Goal: Task Accomplishment & Management: Complete application form

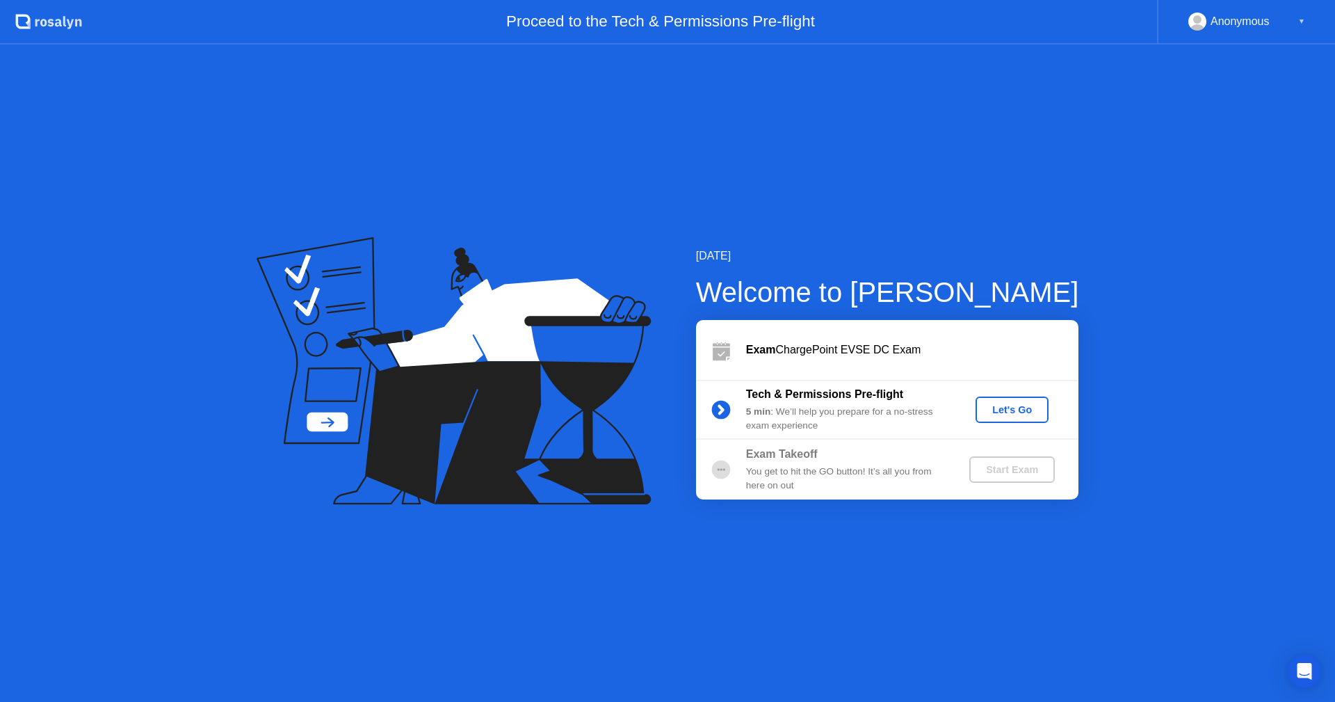
click at [1010, 407] on div "Let's Go" at bounding box center [1012, 409] width 62 height 11
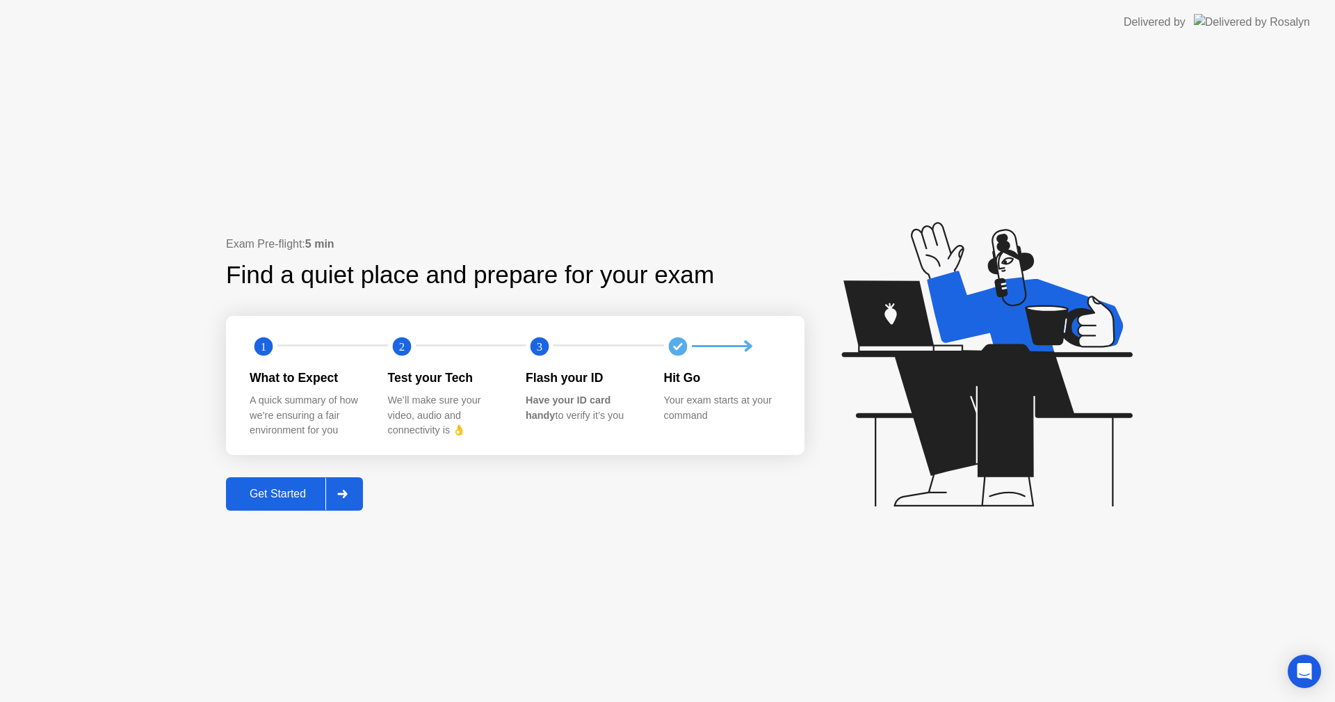
click at [299, 500] on div "Get Started" at bounding box center [277, 493] width 95 height 13
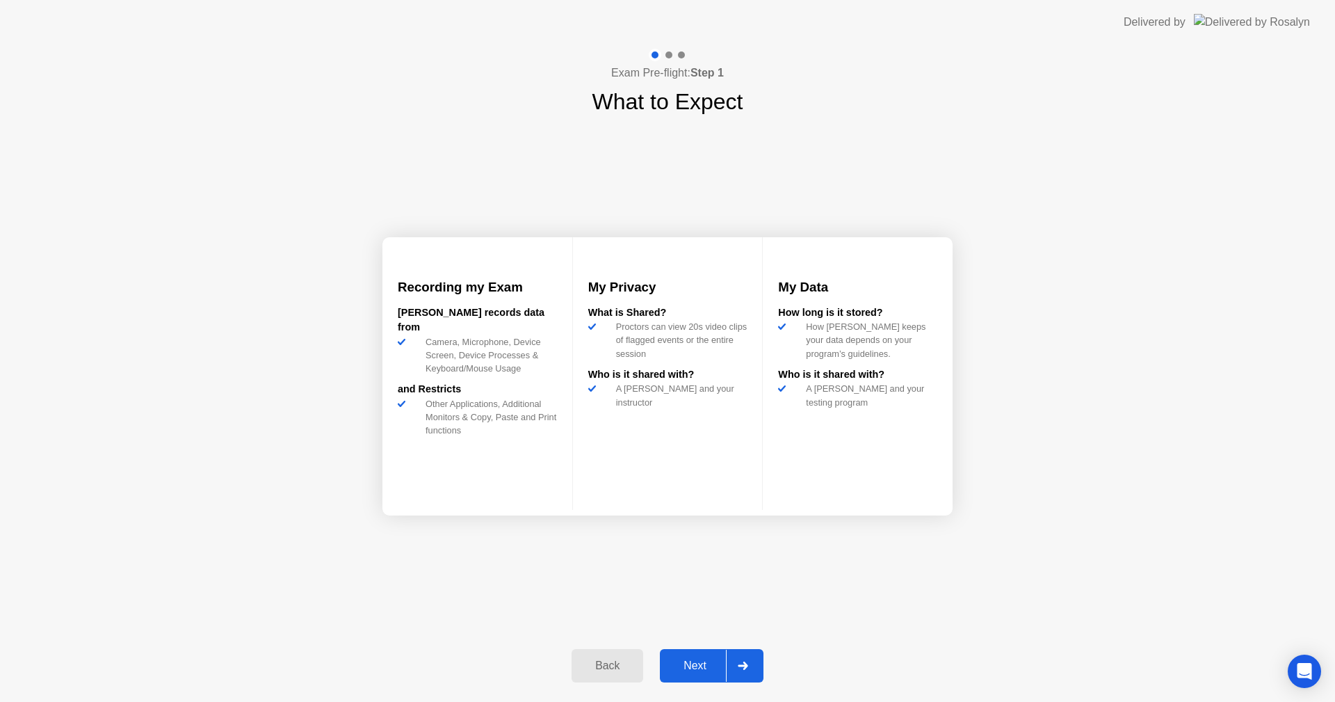
click at [699, 659] on div "Next" at bounding box center [695, 665] width 62 height 13
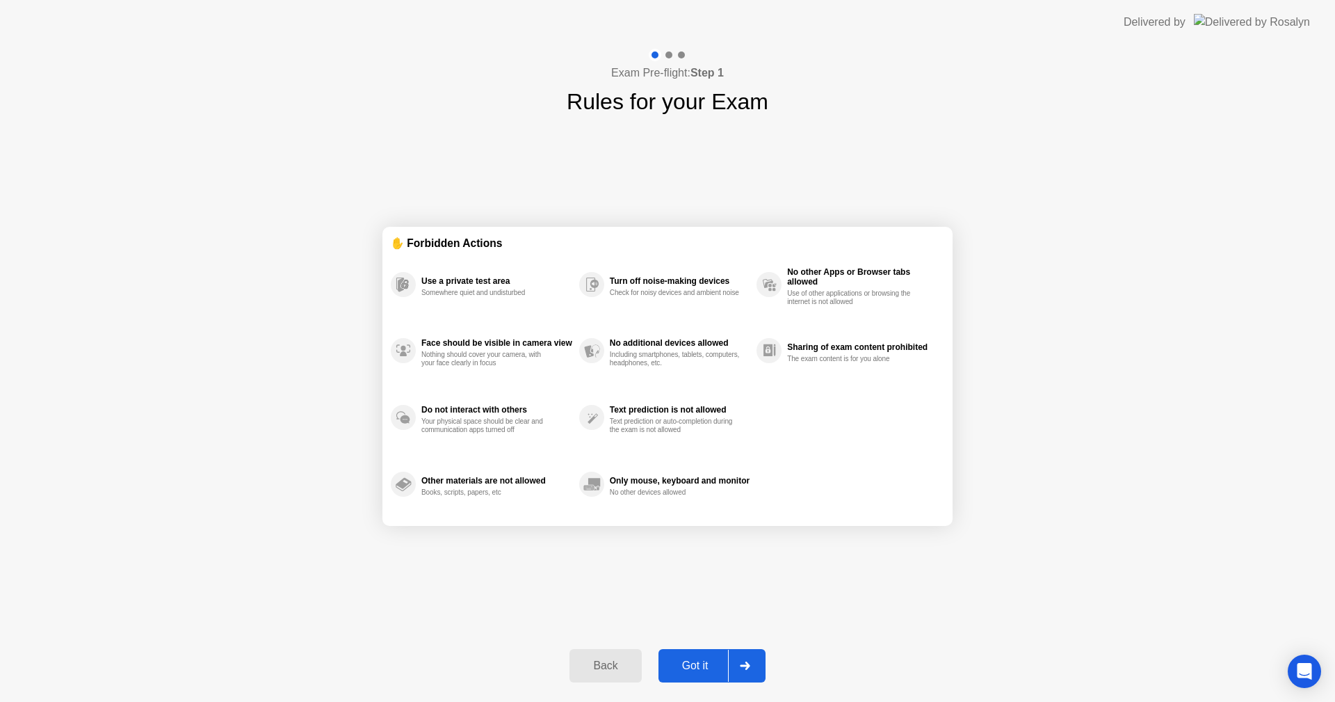
click at [692, 656] on button "Got it" at bounding box center [711, 665] width 107 height 33
select select "**********"
select select "*******"
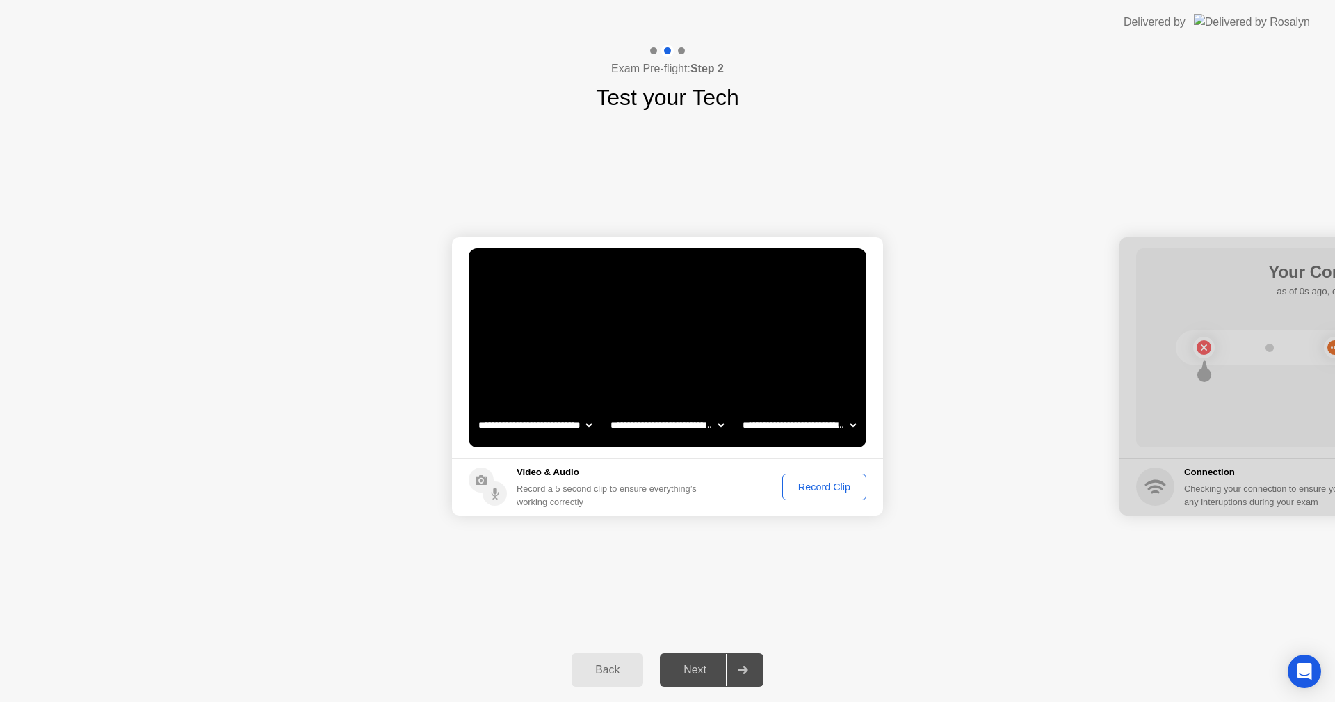
click at [815, 486] on div "Record Clip" at bounding box center [824, 486] width 74 height 11
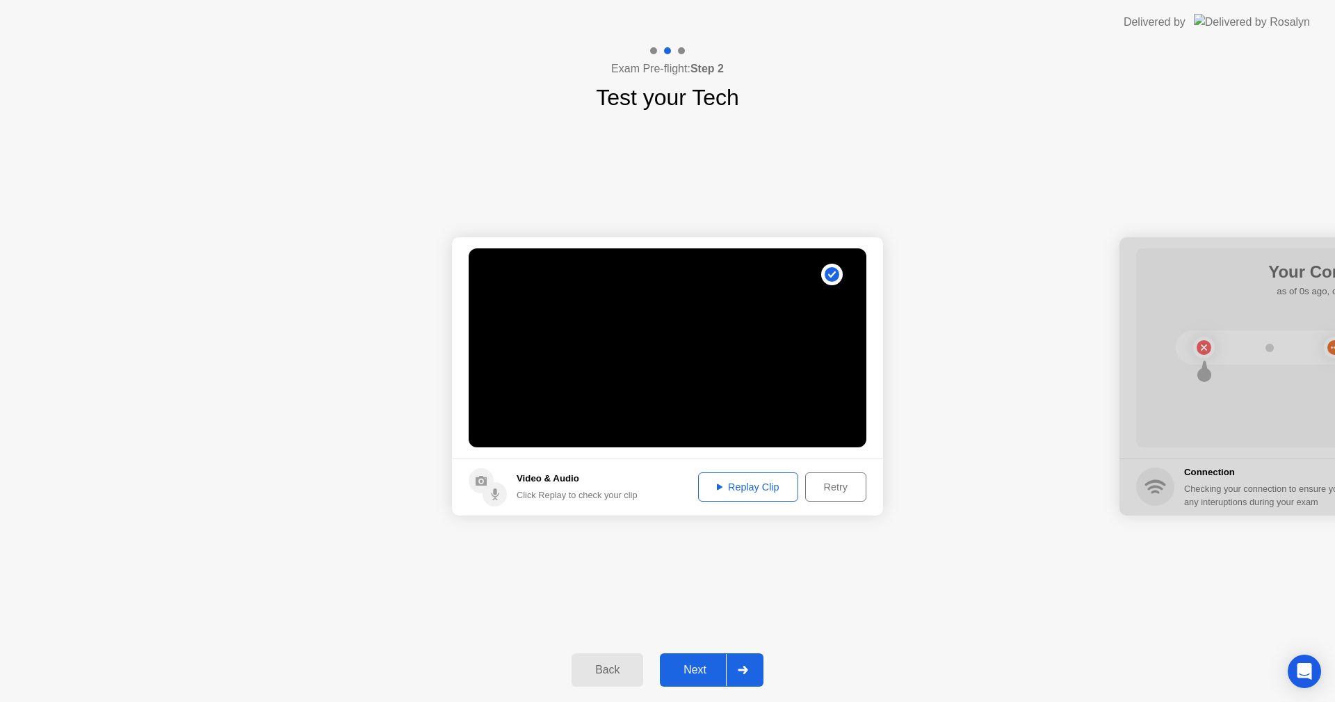
click at [743, 488] on div "Replay Clip" at bounding box center [748, 486] width 90 height 11
click at [908, 587] on div "**********" at bounding box center [667, 376] width 1335 height 524
click at [704, 665] on div "Next" at bounding box center [695, 669] width 62 height 13
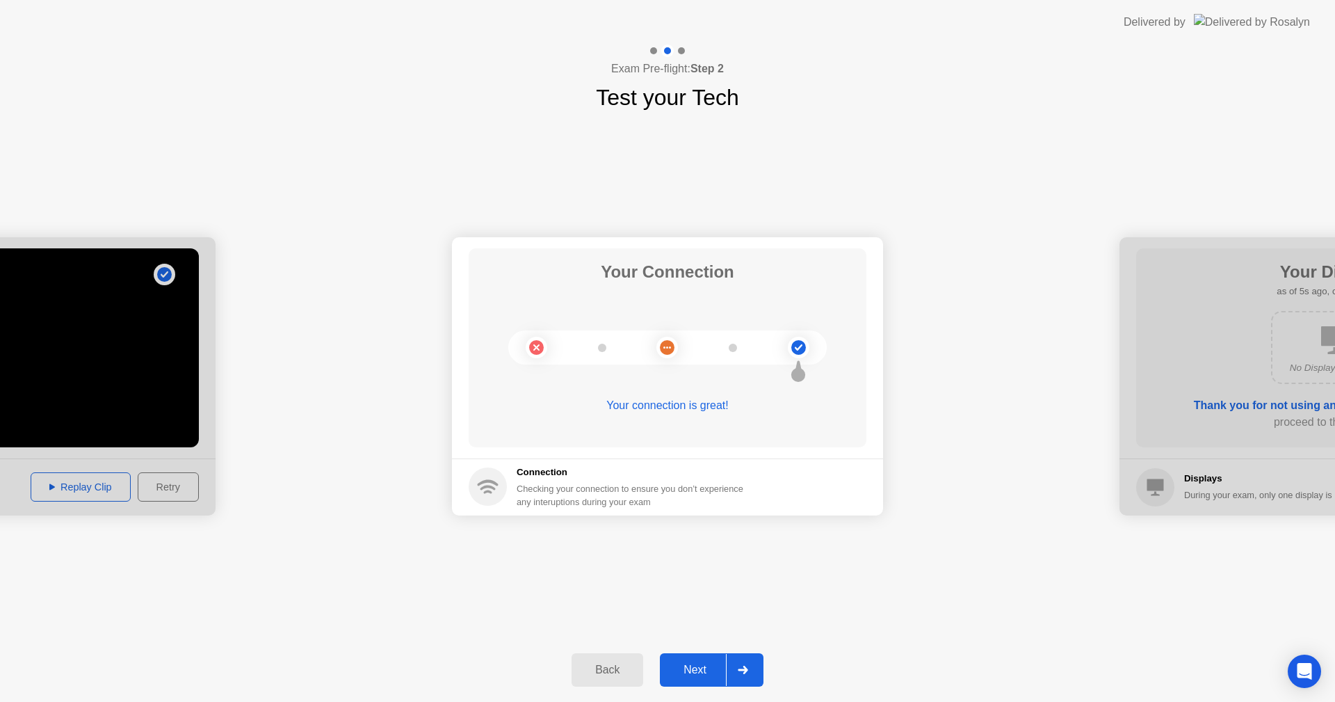
click at [699, 673] on div "Next" at bounding box center [695, 669] width 62 height 13
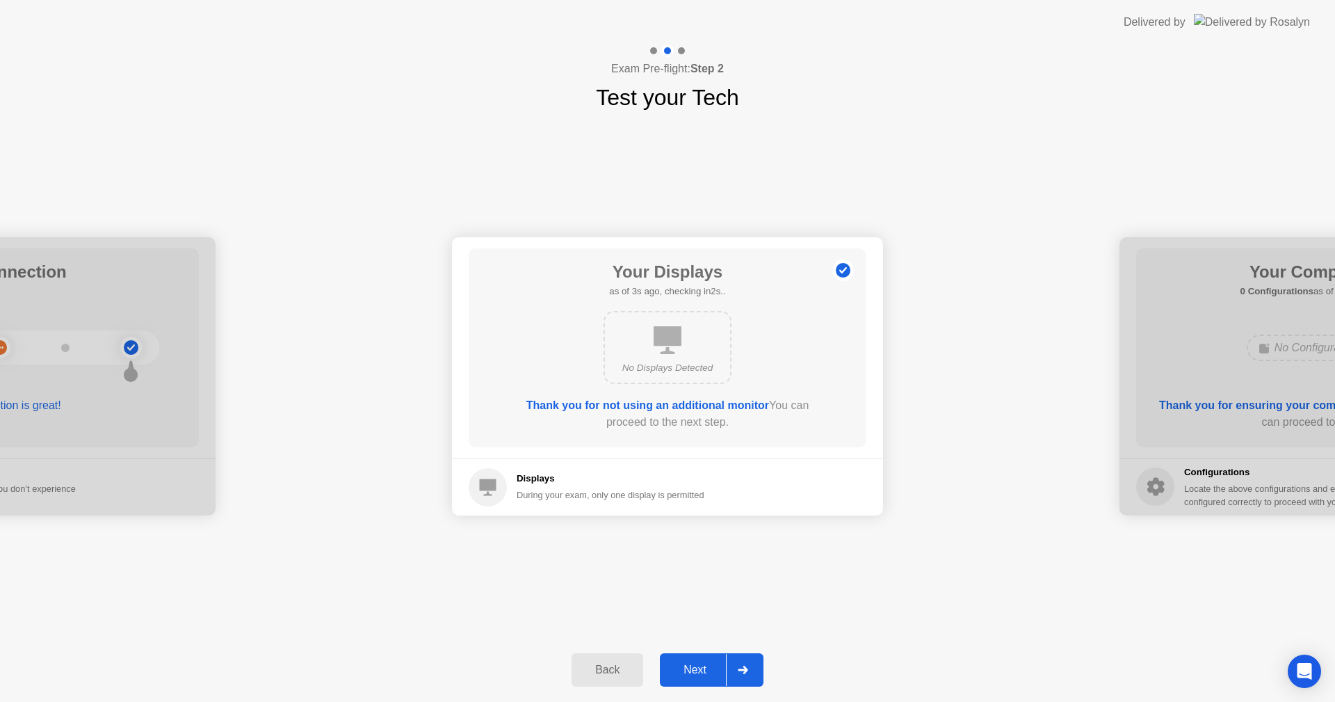
click at [690, 670] on div "Next" at bounding box center [695, 669] width 62 height 13
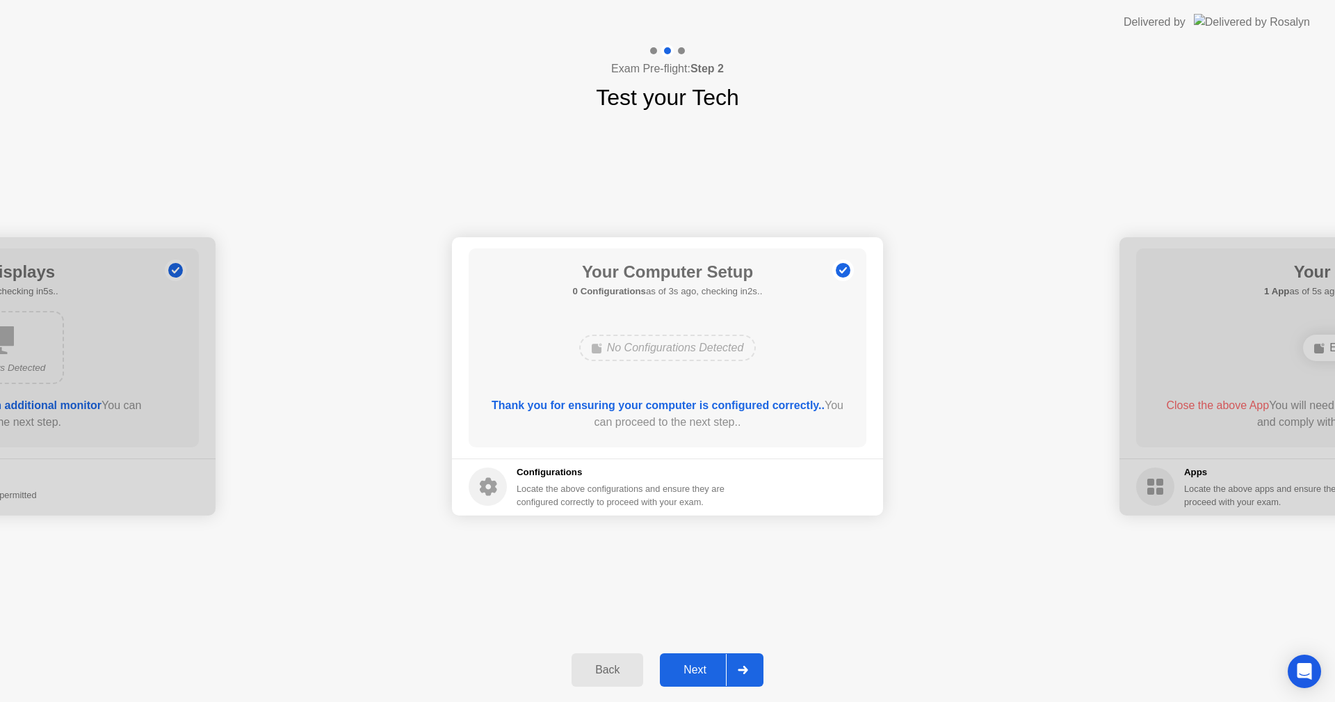
click at [686, 670] on div "Next" at bounding box center [695, 669] width 62 height 13
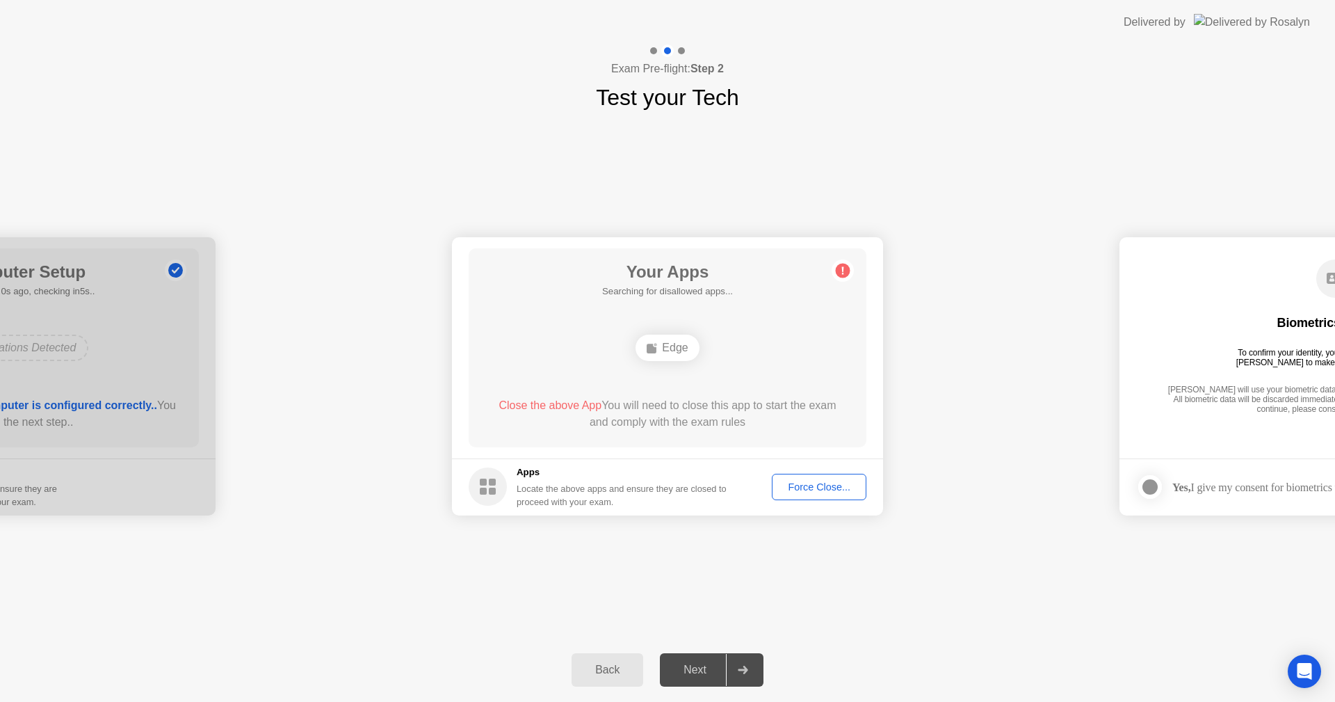
click at [818, 483] on div "Force Close..." at bounding box center [819, 486] width 85 height 11
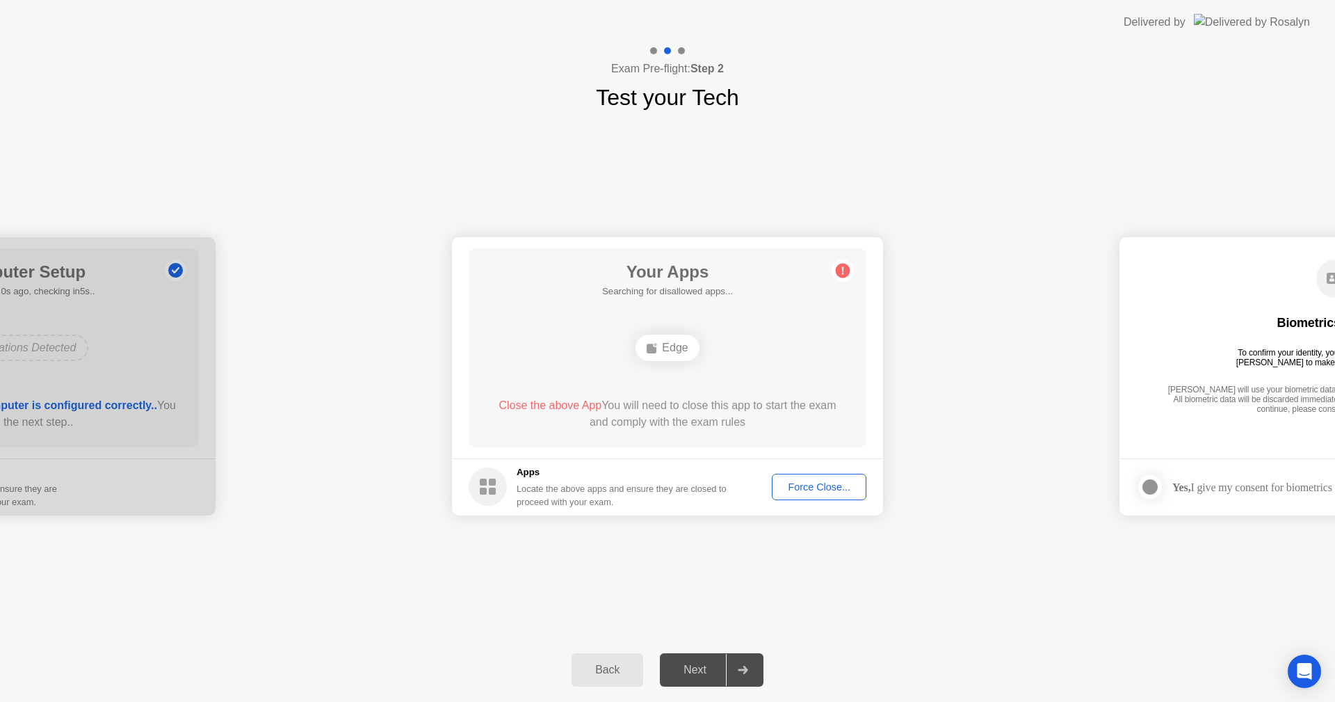
click at [813, 492] on div "Force Close..." at bounding box center [819, 486] width 85 height 11
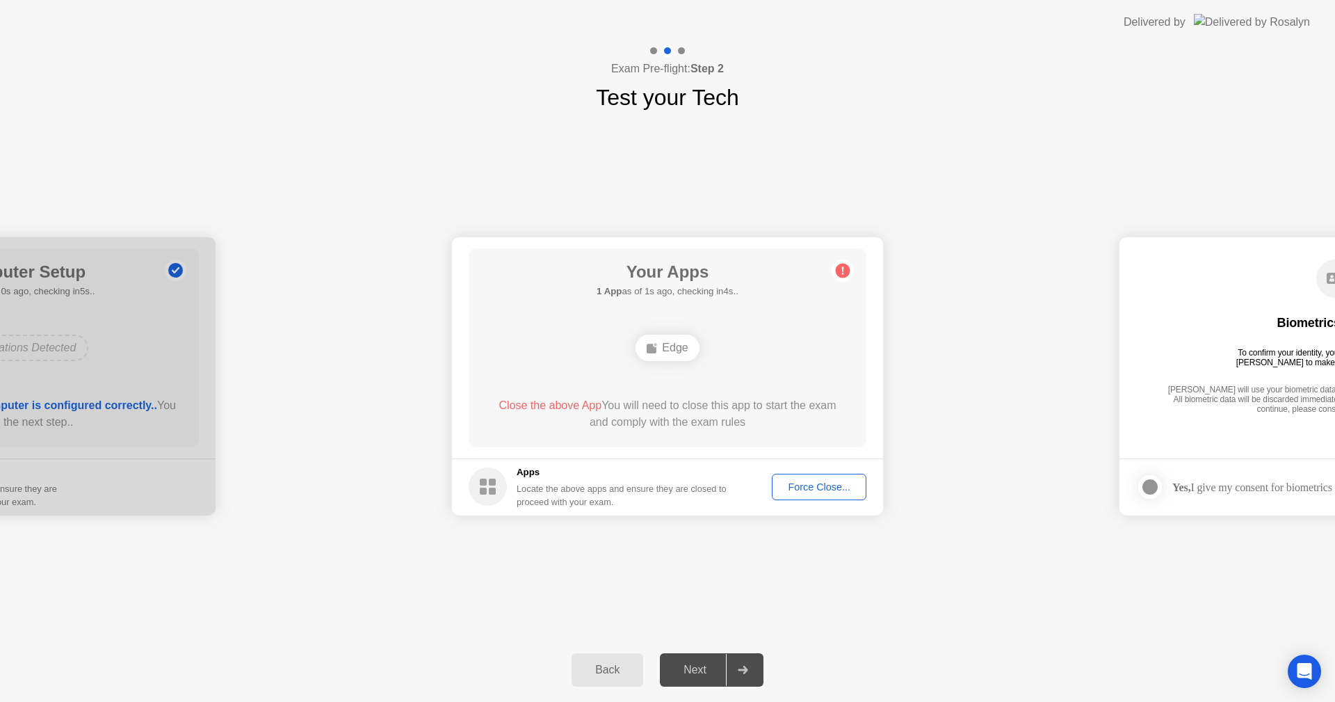
click at [606, 680] on button "Back" at bounding box center [608, 669] width 72 height 33
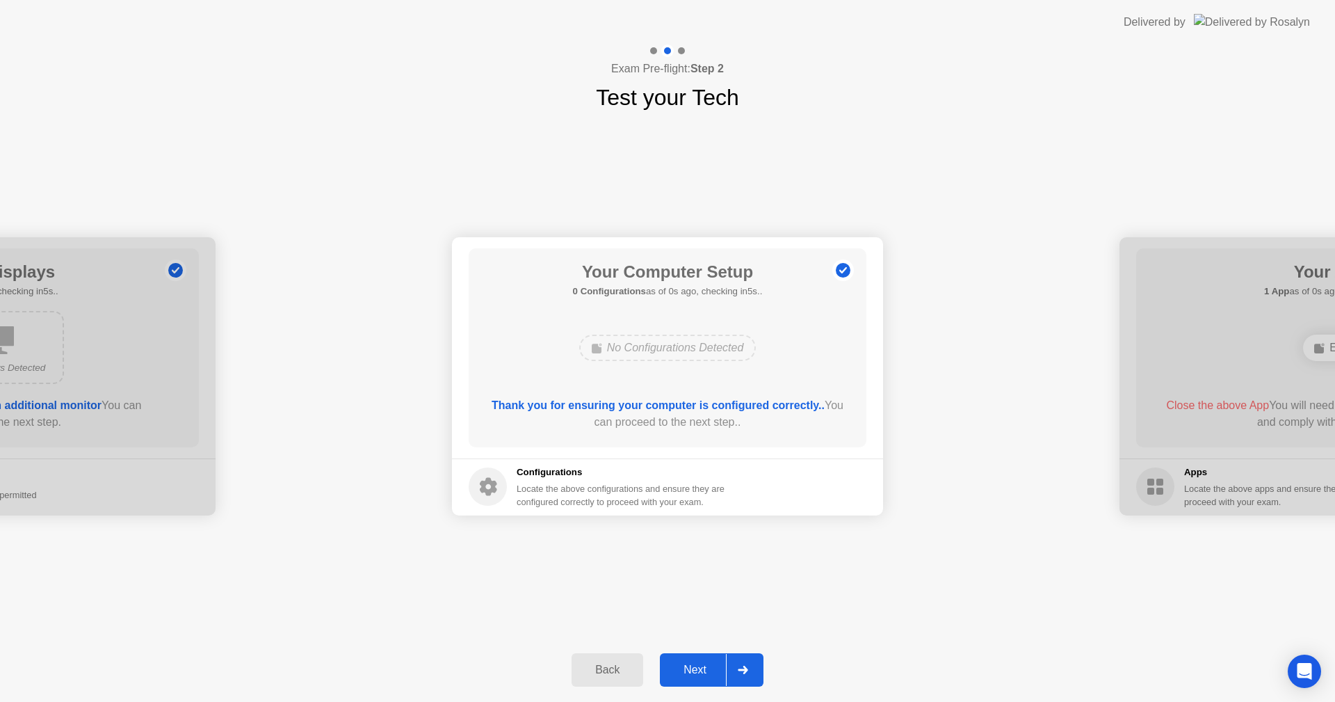
click at [689, 664] on div "Next" at bounding box center [695, 669] width 62 height 13
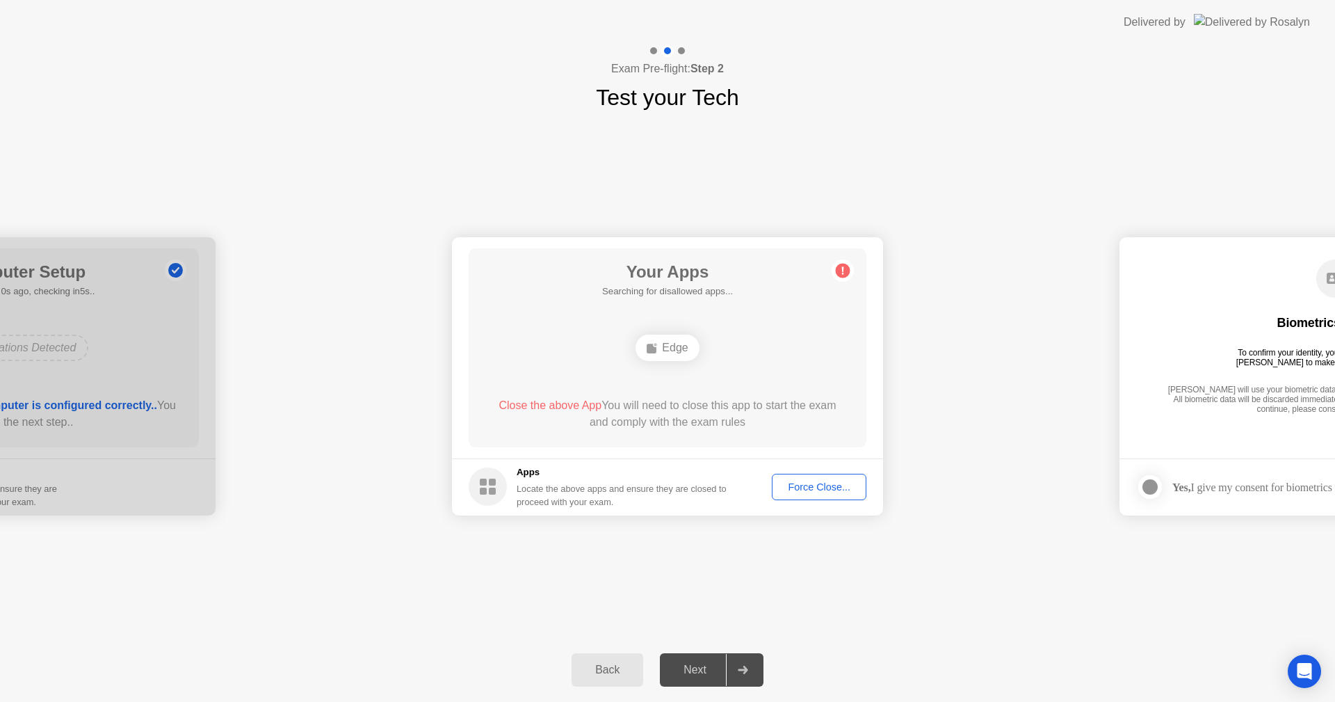
click at [667, 350] on div "Edge" at bounding box center [666, 347] width 63 height 26
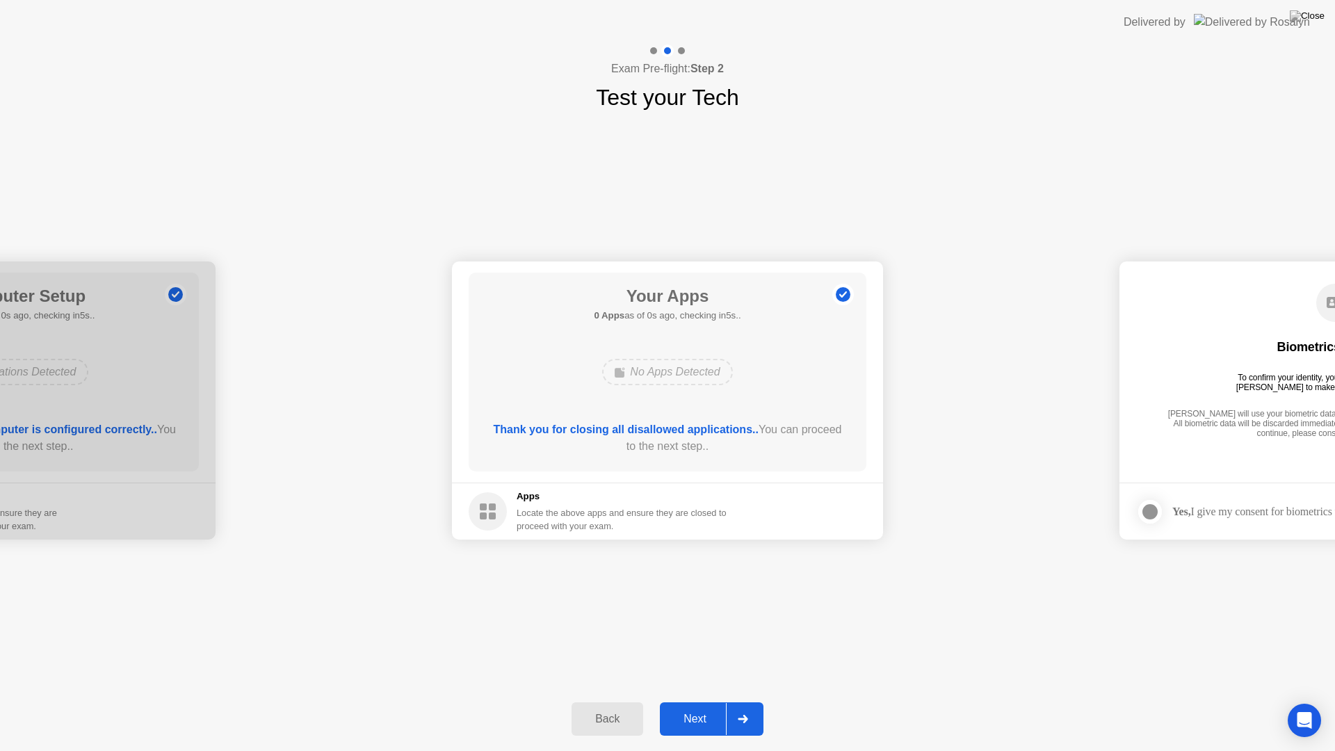
click at [700, 701] on div "Next" at bounding box center [695, 719] width 62 height 13
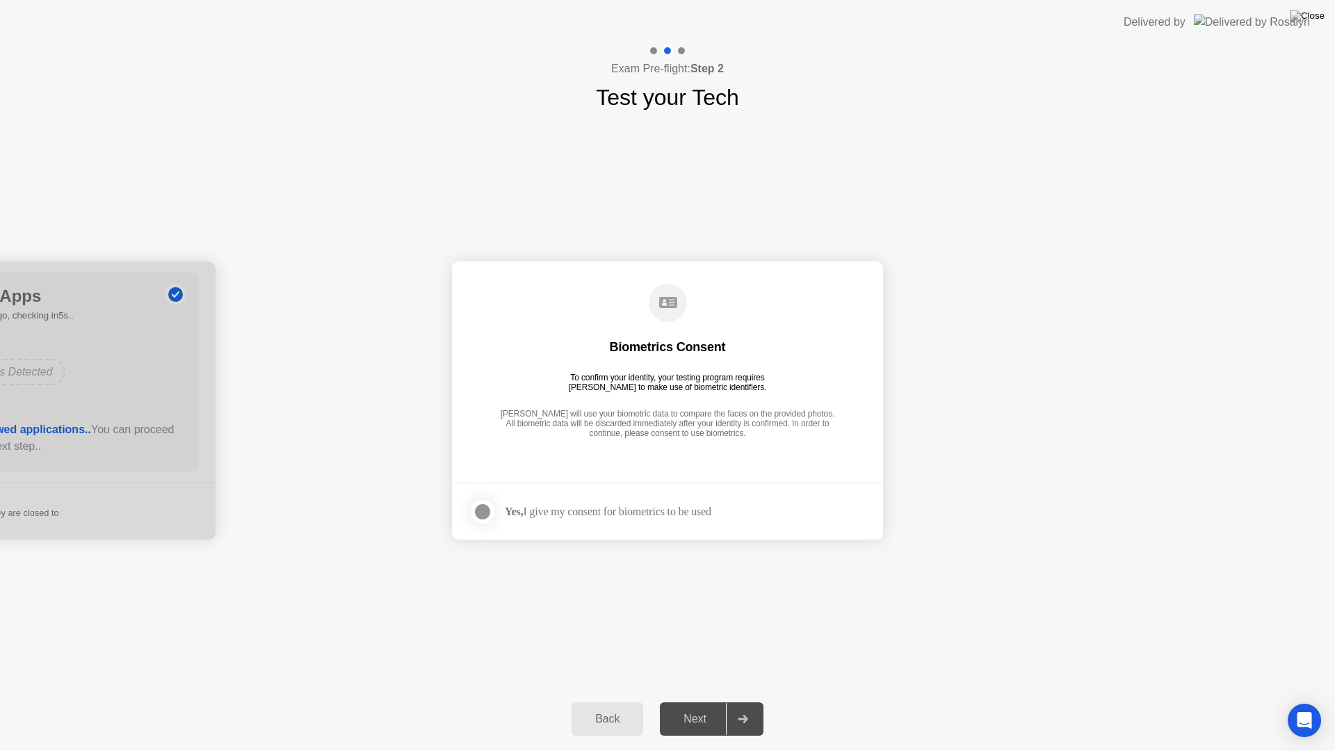
click at [692, 701] on div "Next" at bounding box center [695, 719] width 62 height 13
click at [490, 508] on div at bounding box center [482, 511] width 17 height 17
click at [702, 701] on div "Next" at bounding box center [695, 719] width 62 height 13
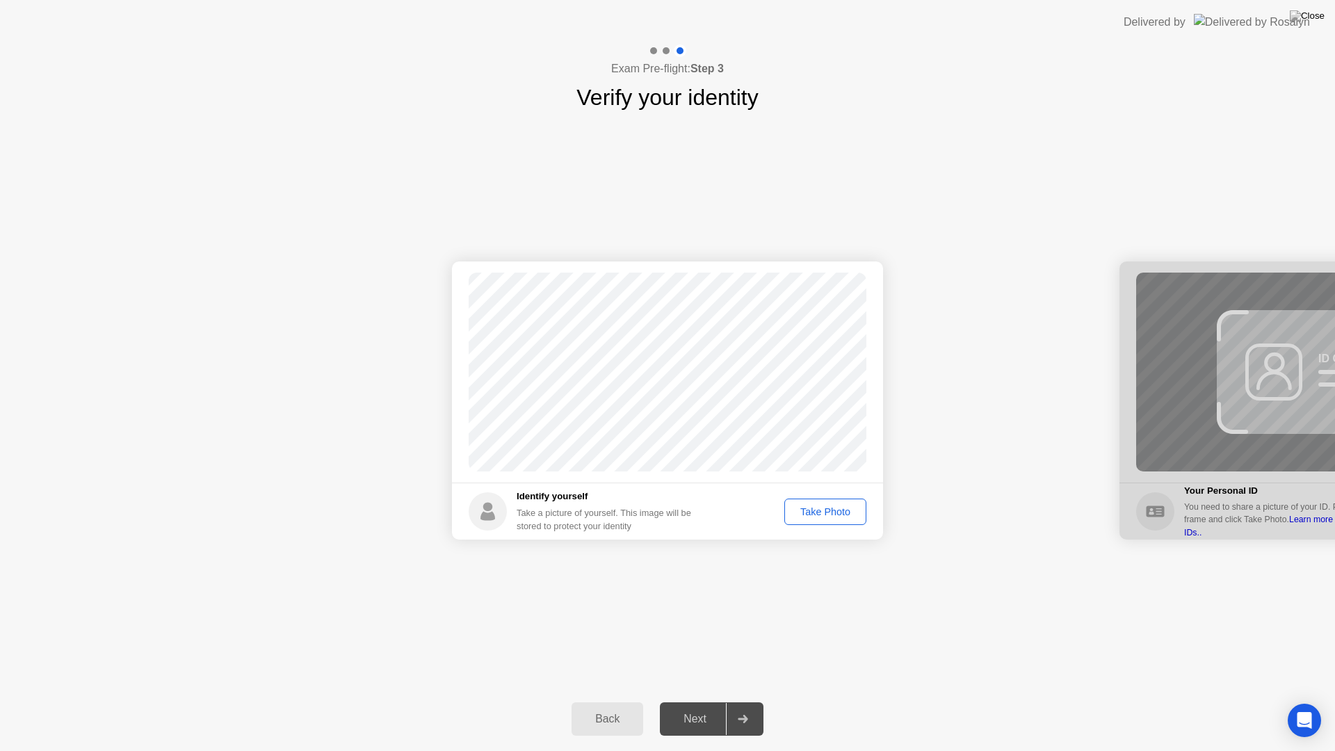
click at [822, 515] on div "Take Photo" at bounding box center [825, 511] width 72 height 11
click at [701, 701] on div "Next" at bounding box center [695, 719] width 62 height 13
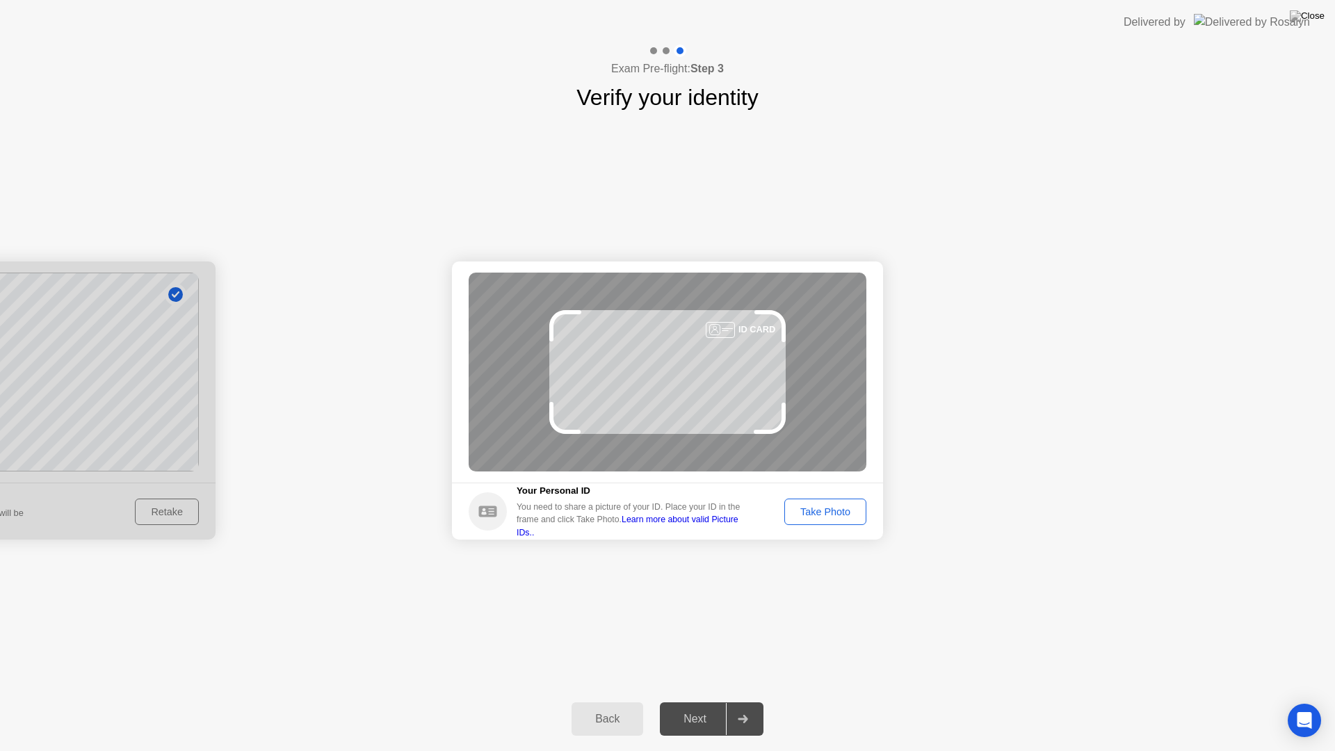
click at [820, 514] on div "Take Photo" at bounding box center [825, 511] width 72 height 11
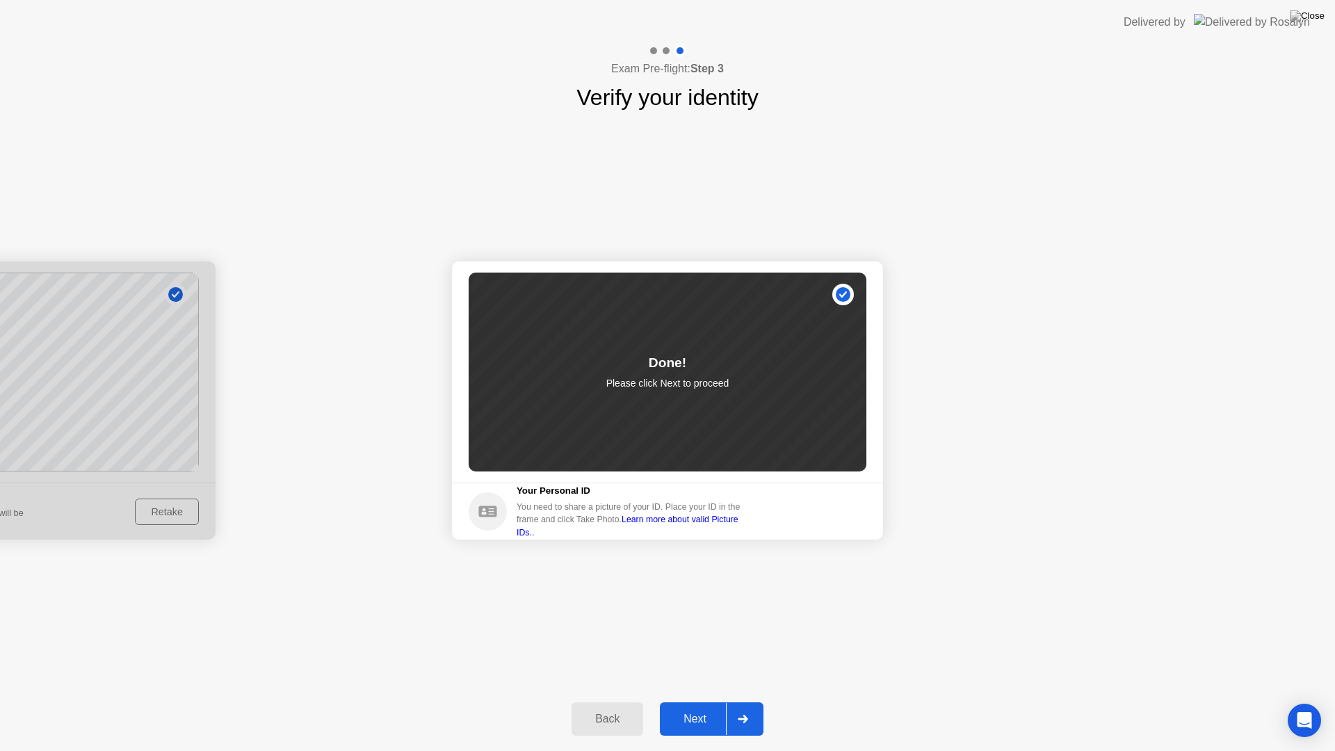
click at [703, 701] on button "Next" at bounding box center [712, 718] width 104 height 33
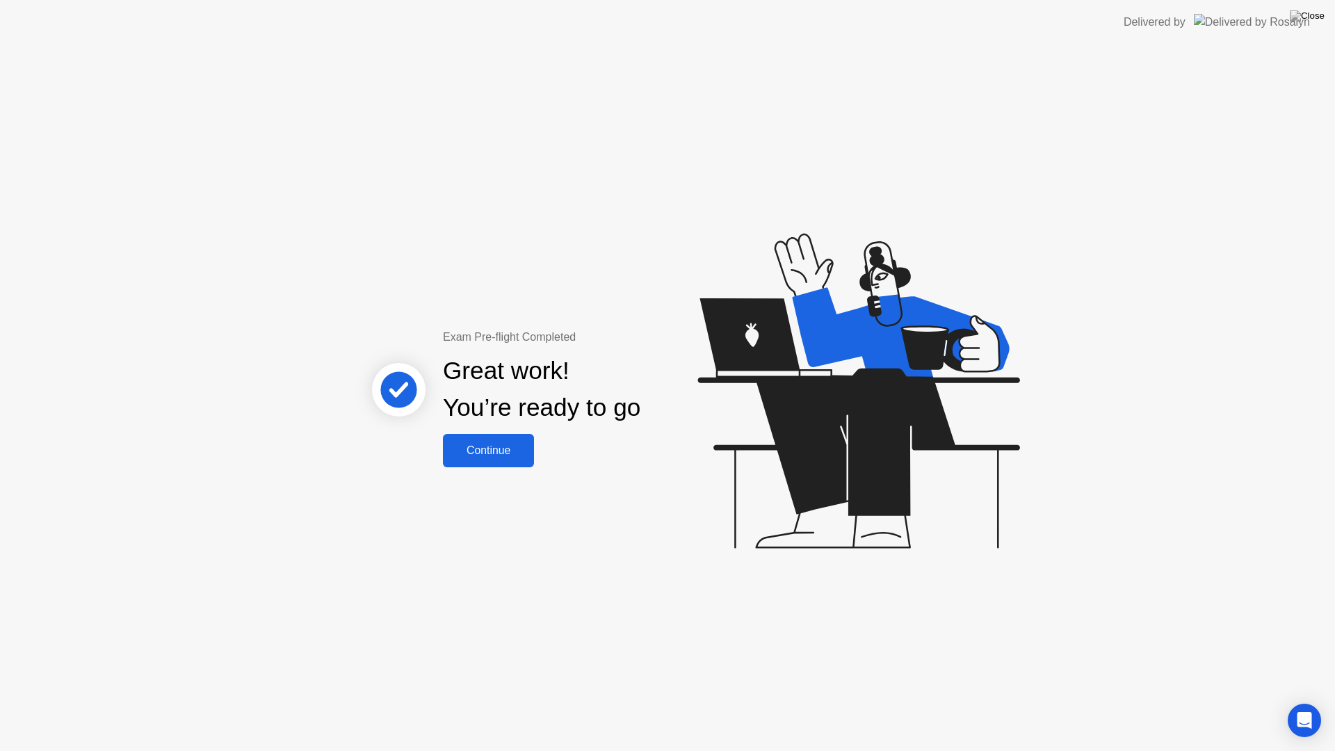
click at [514, 453] on div "Continue" at bounding box center [488, 450] width 83 height 13
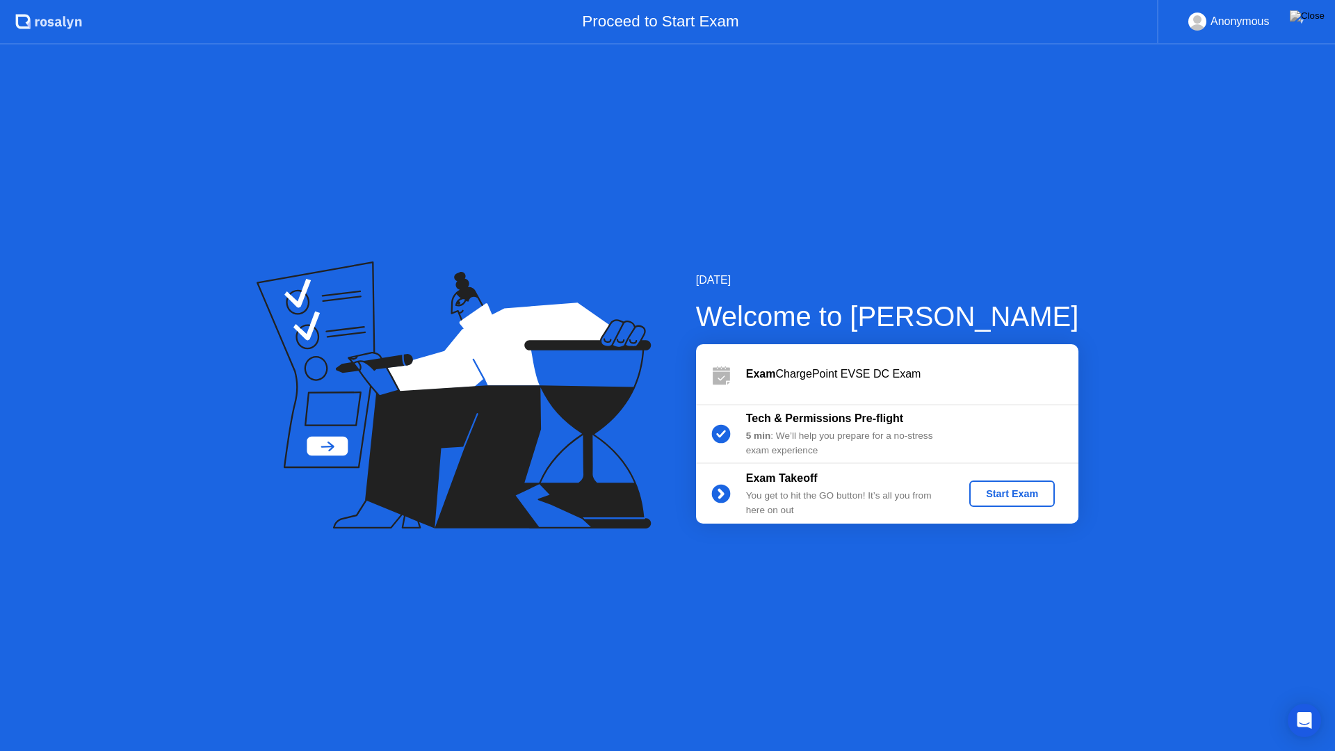
click at [1003, 494] on div "Start Exam" at bounding box center [1012, 493] width 74 height 11
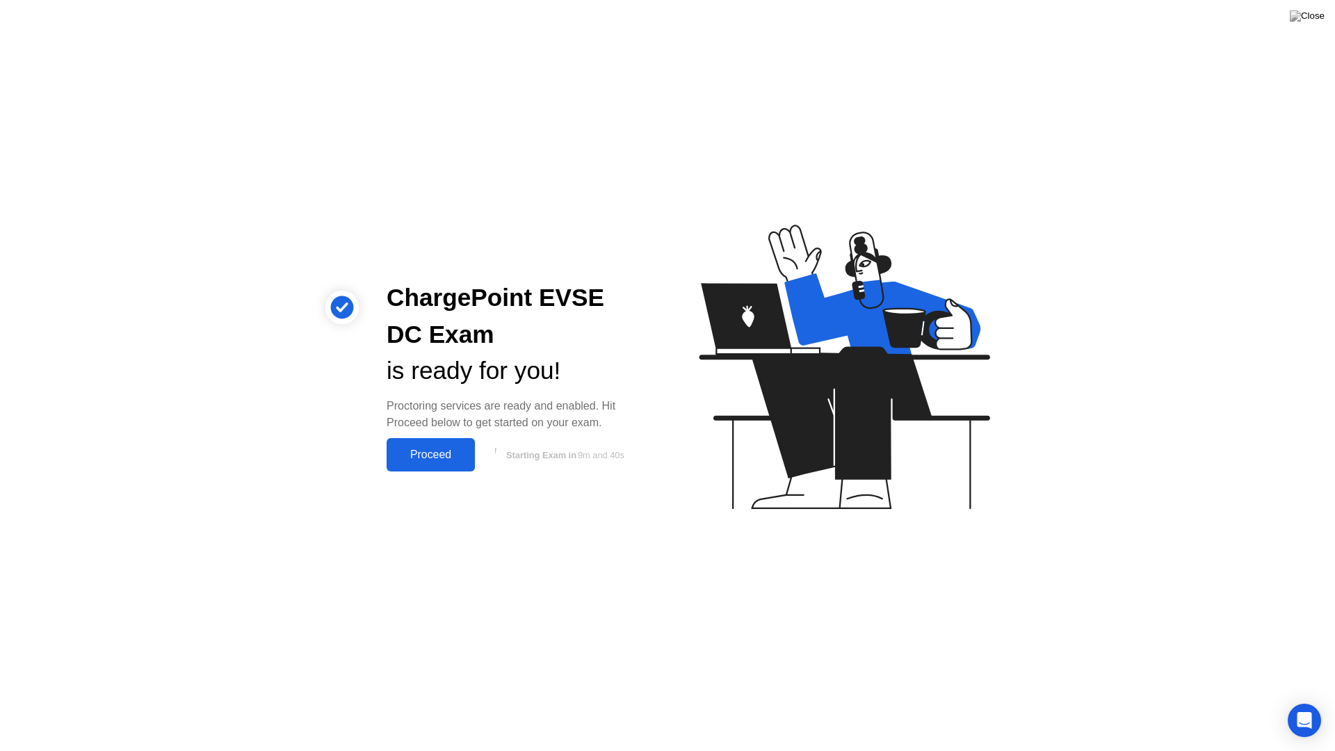
click at [416, 461] on div "Proceed" at bounding box center [431, 454] width 80 height 13
